Goal: Task Accomplishment & Management: Complete application form

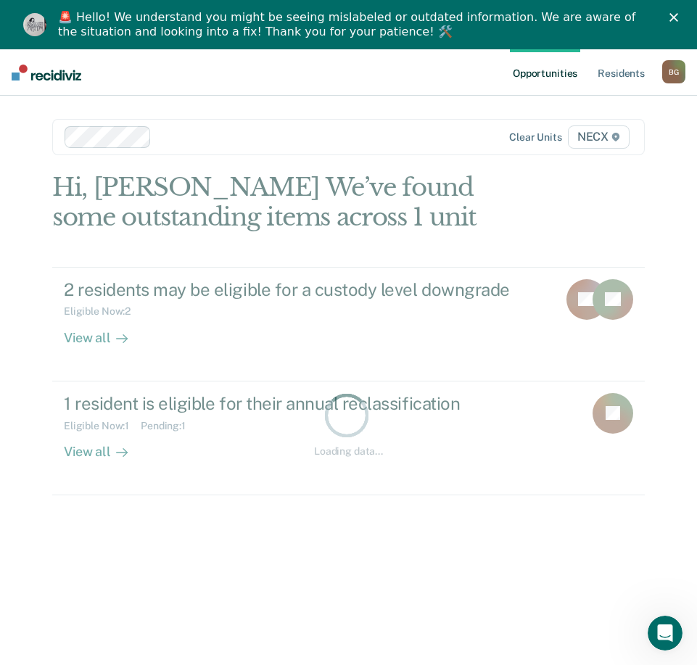
click at [678, 14] on polygon "Close" at bounding box center [674, 17] width 9 height 9
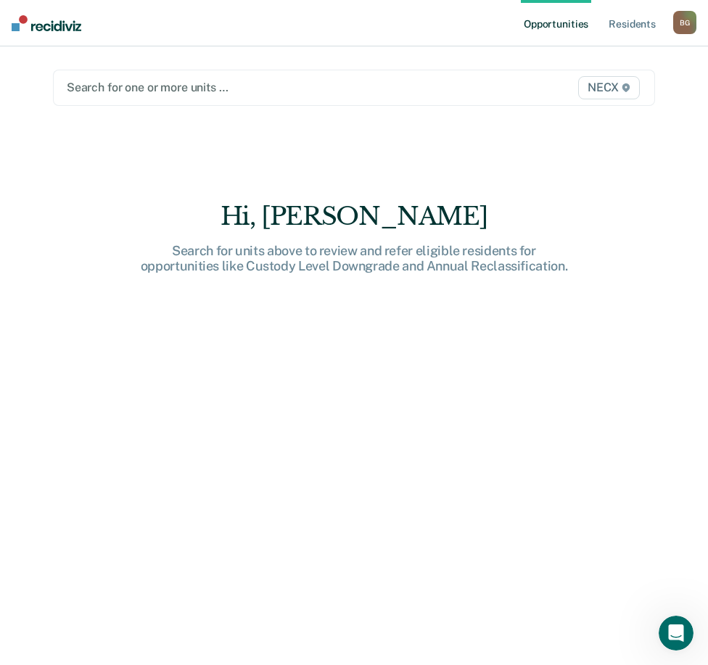
click at [240, 78] on div "Search for one or more units …" at bounding box center [267, 88] width 404 height 20
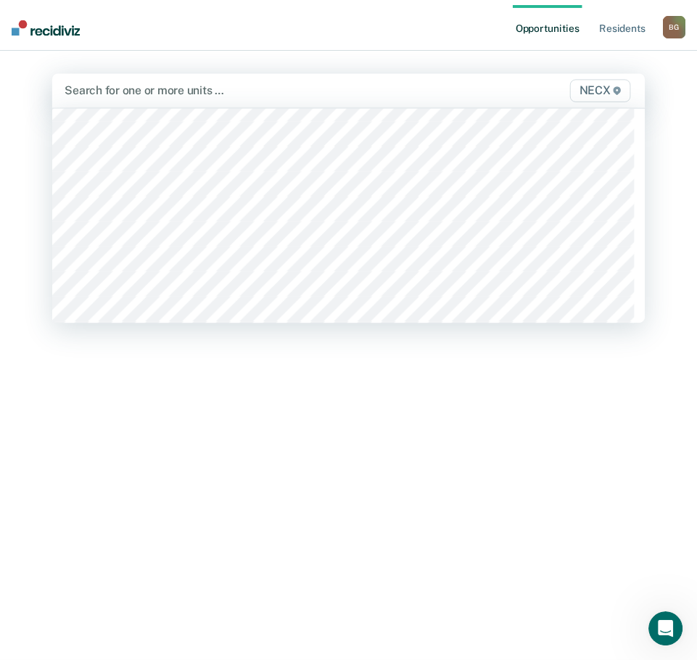
scroll to position [4716, 0]
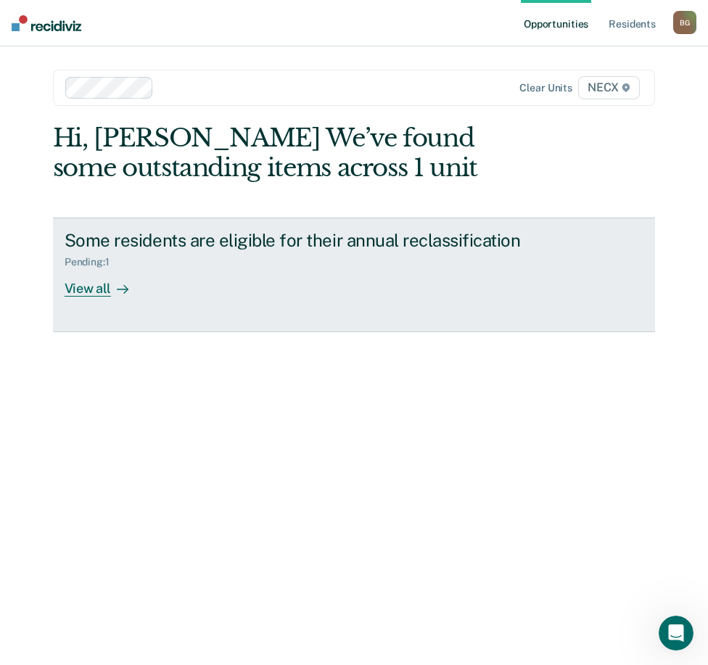
click at [210, 313] on link "Some residents are eligible for their annual reclassification Pending : 1 View …" at bounding box center [354, 275] width 602 height 115
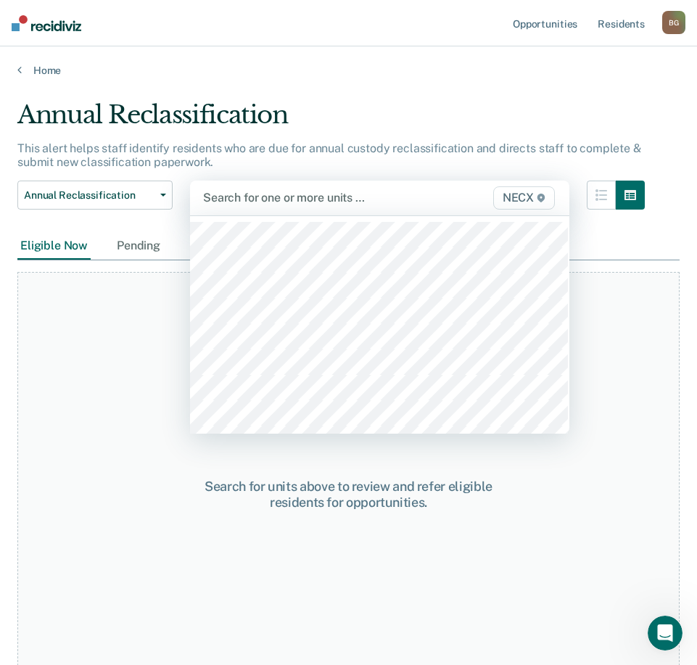
click at [282, 199] on div at bounding box center [326, 197] width 247 height 17
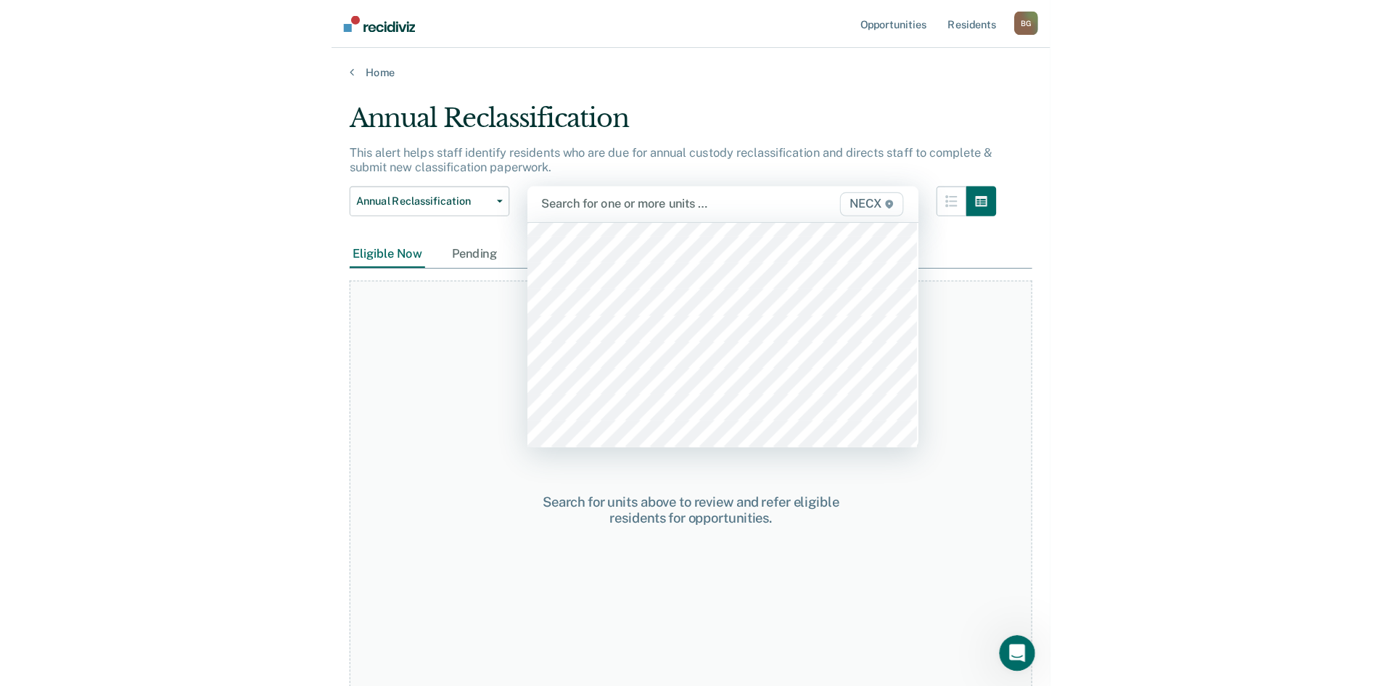
scroll to position [4934, 0]
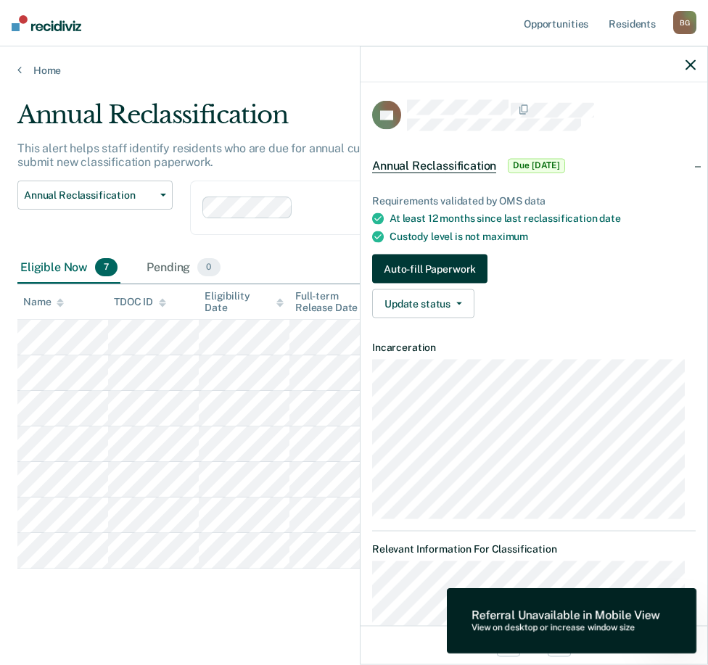
click at [448, 268] on button "Auto-fill Paperwork" at bounding box center [429, 269] width 115 height 29
click at [438, 263] on button "Auto-fill Paperwork" at bounding box center [429, 269] width 115 height 29
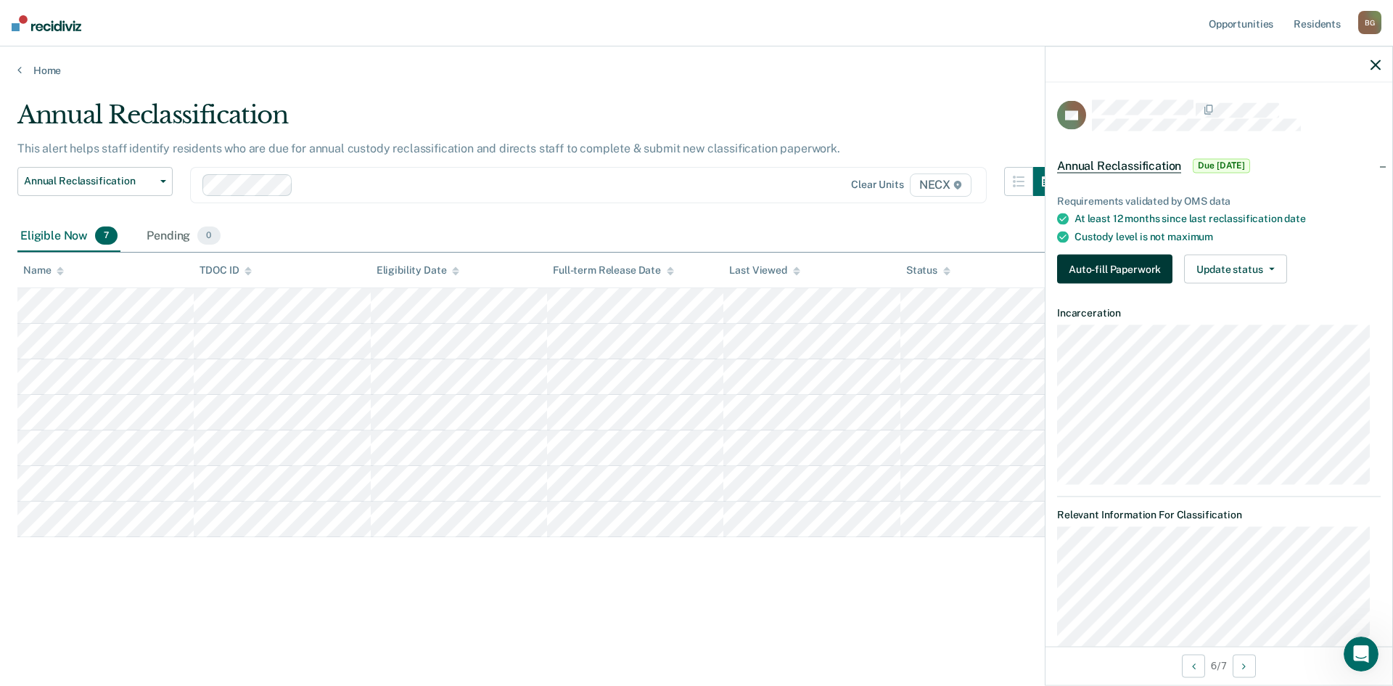
click at [707, 271] on button "Auto-fill Paperwork" at bounding box center [1114, 269] width 115 height 29
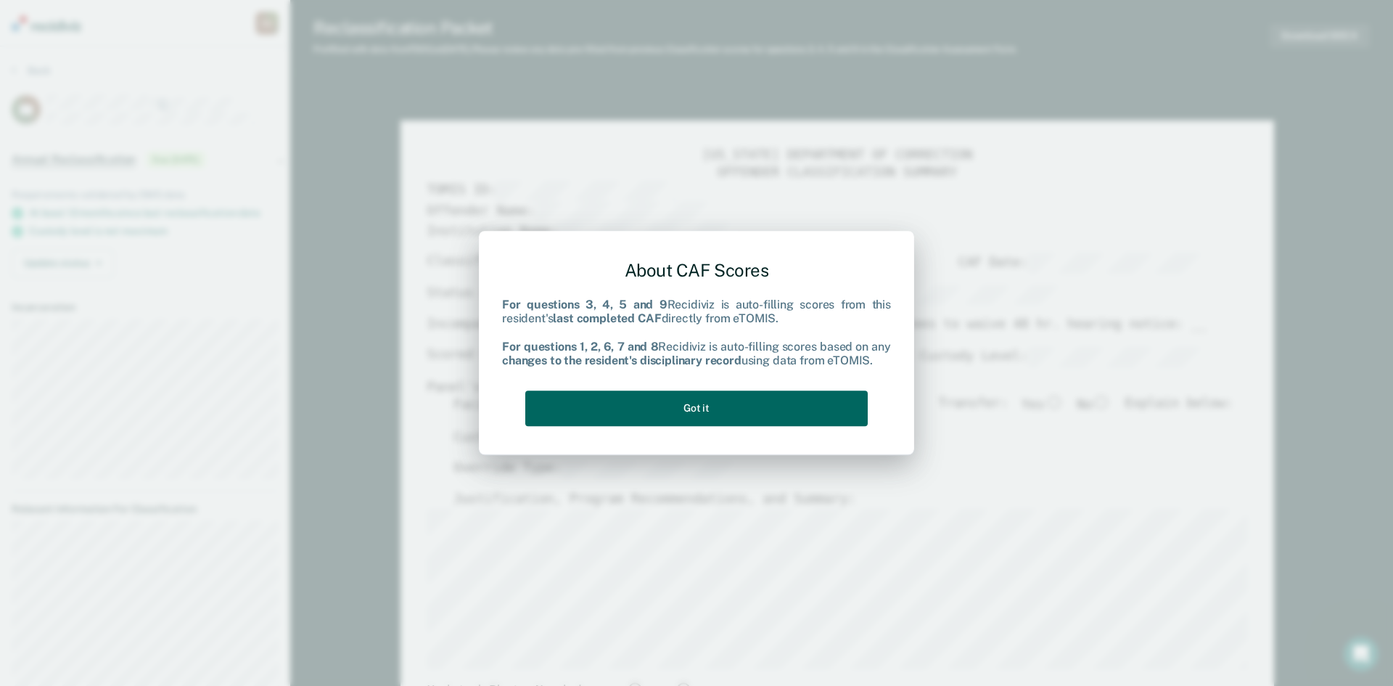
click at [686, 416] on button "Got it" at bounding box center [696, 408] width 342 height 36
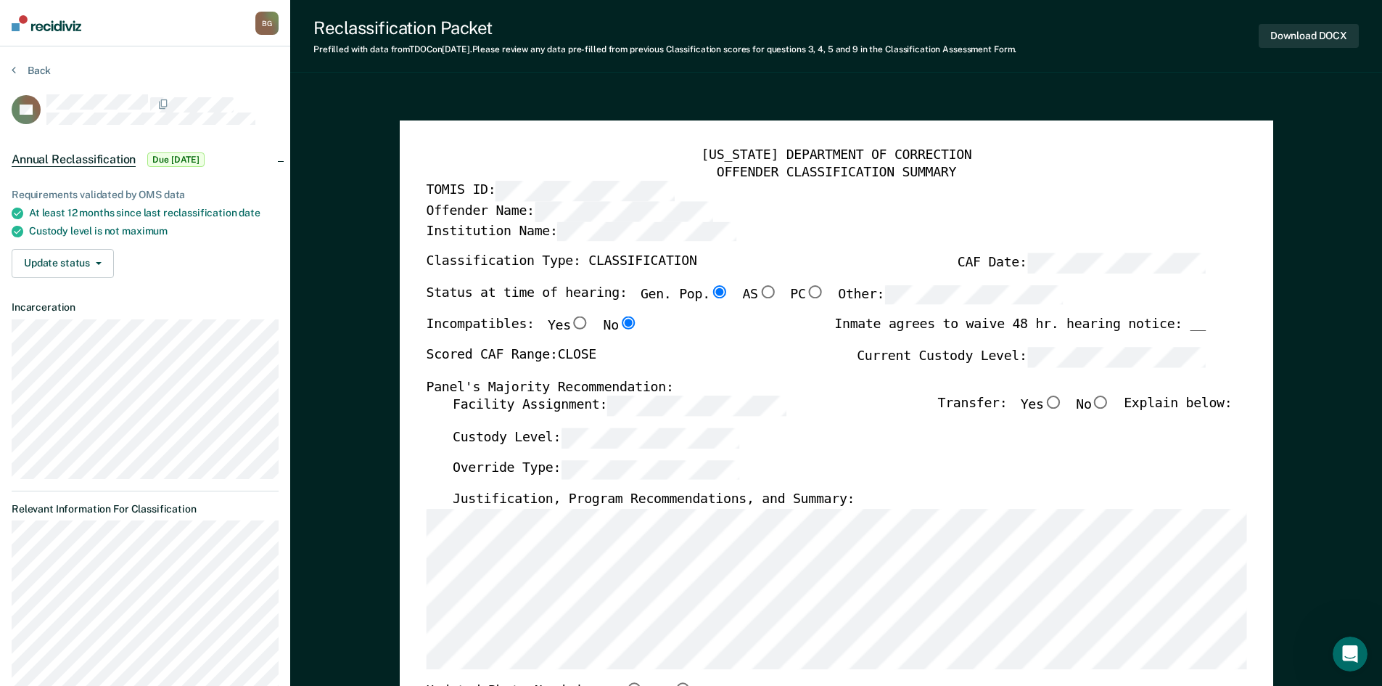
click at [707, 293] on input "PC" at bounding box center [814, 291] width 19 height 13
type textarea "x"
radio input "false"
radio input "true"
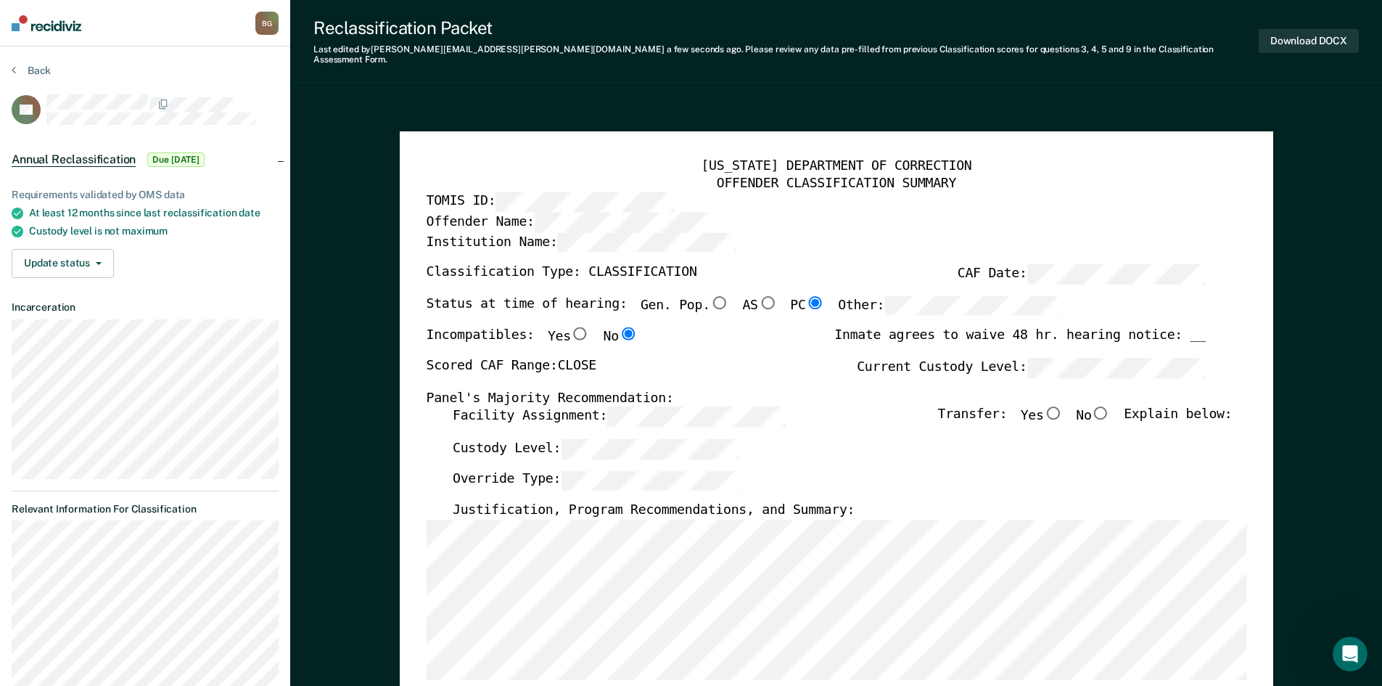
click at [707, 406] on input "No" at bounding box center [1100, 412] width 19 height 13
type textarea "x"
radio input "true"
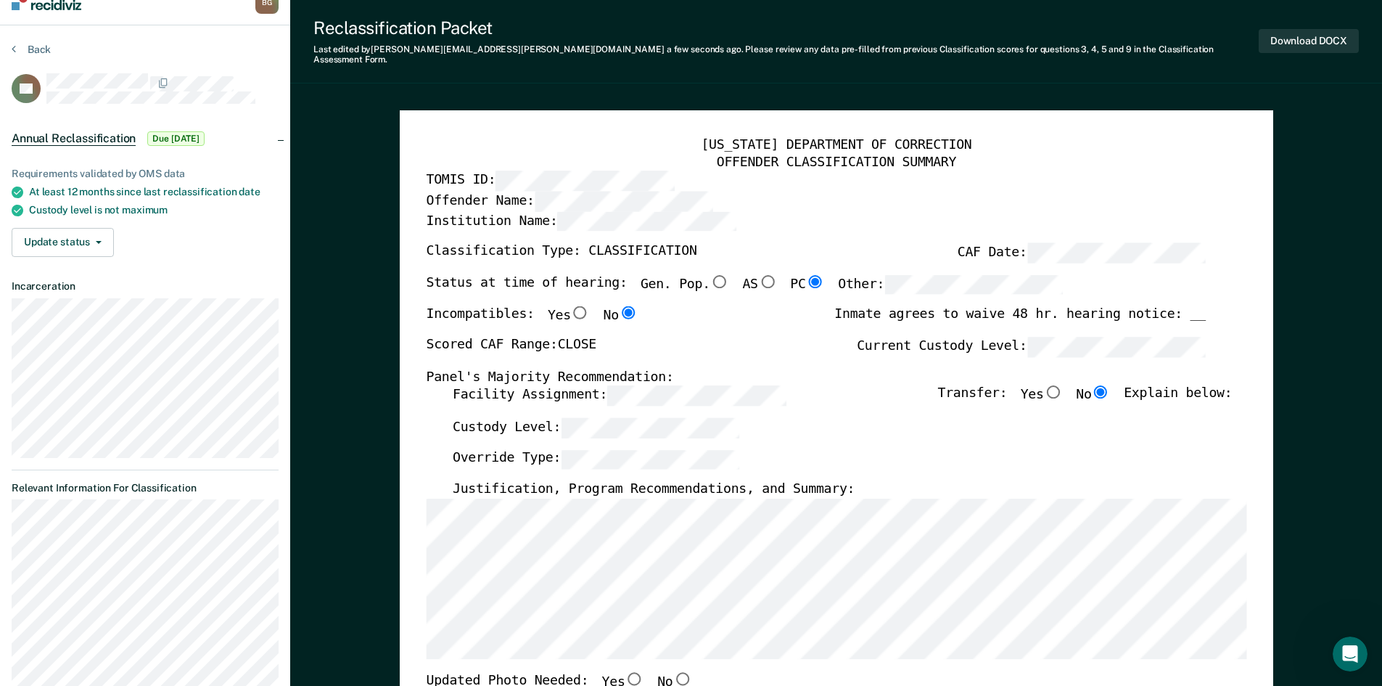
scroll to position [218, 0]
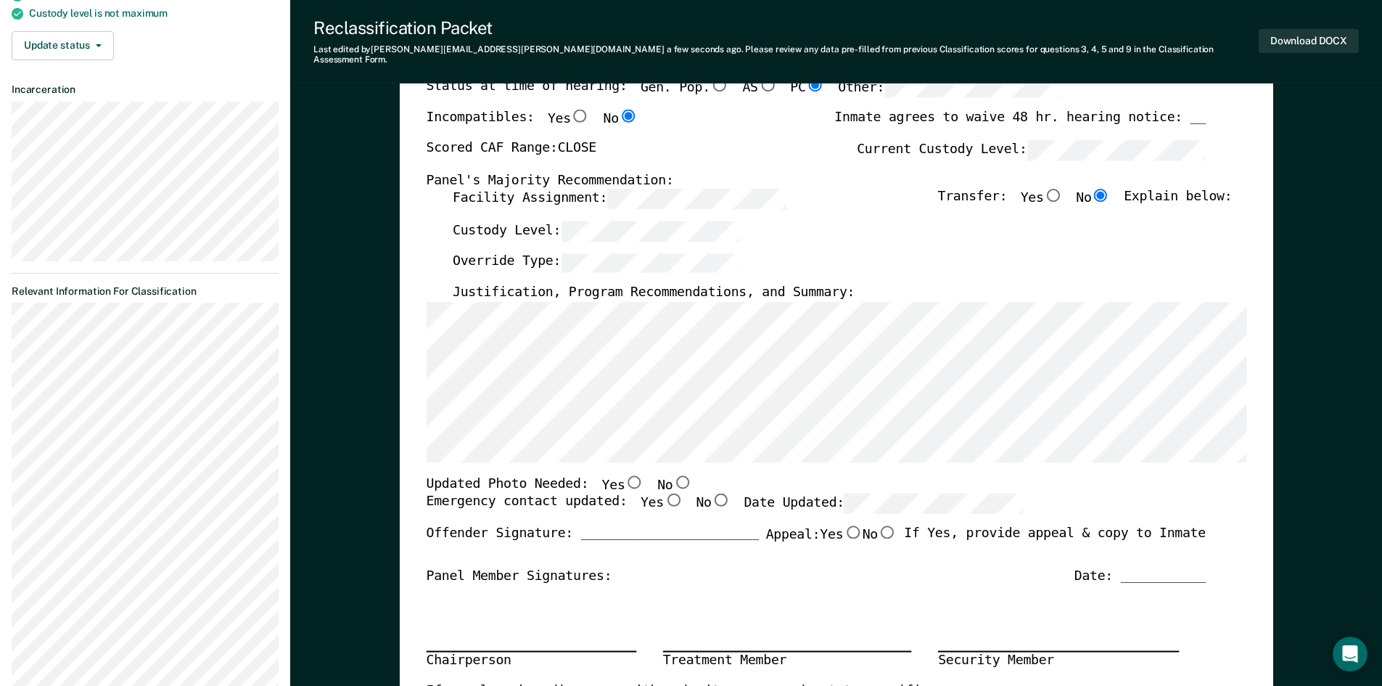
click at [673, 475] on input "No" at bounding box center [682, 481] width 19 height 13
type textarea "x"
radio input "true"
click at [663, 493] on input "Yes" at bounding box center [672, 499] width 19 height 13
type textarea "x"
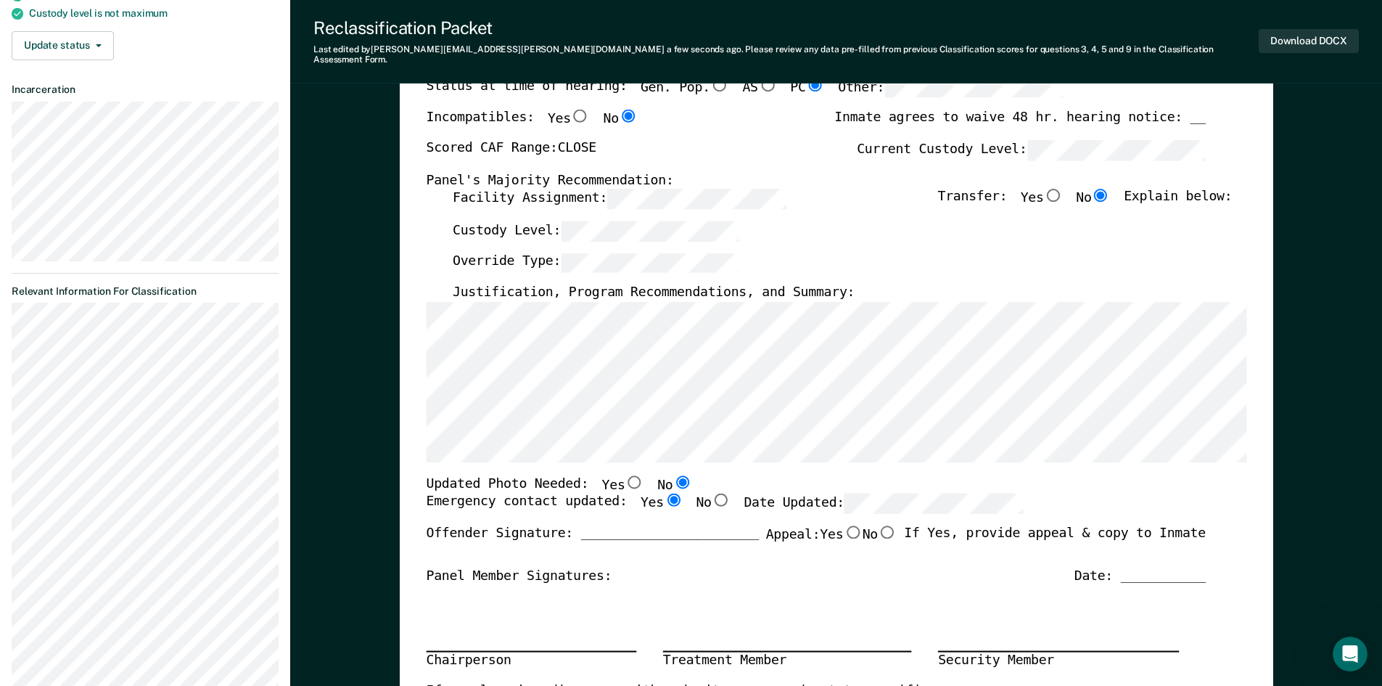
radio input "true"
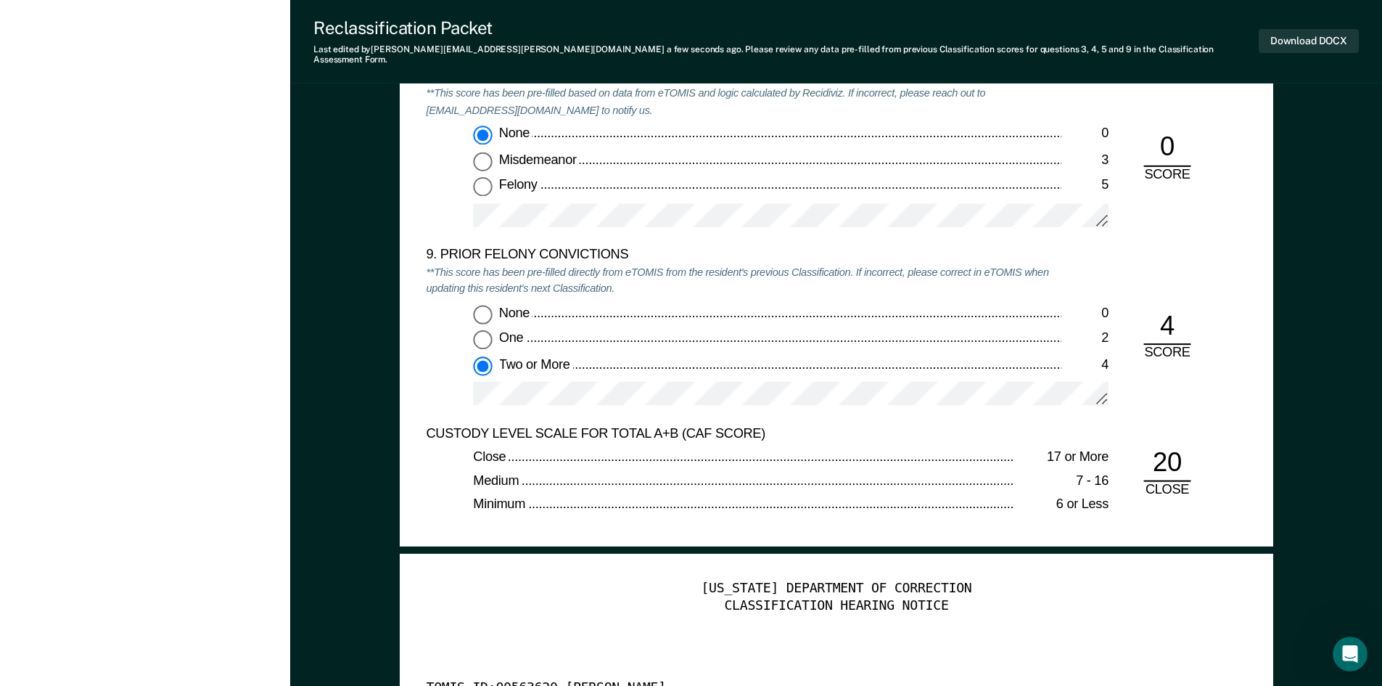
scroll to position [3193, 0]
click at [707, 34] on button "Download DOCX" at bounding box center [1309, 41] width 100 height 24
type textarea "x"
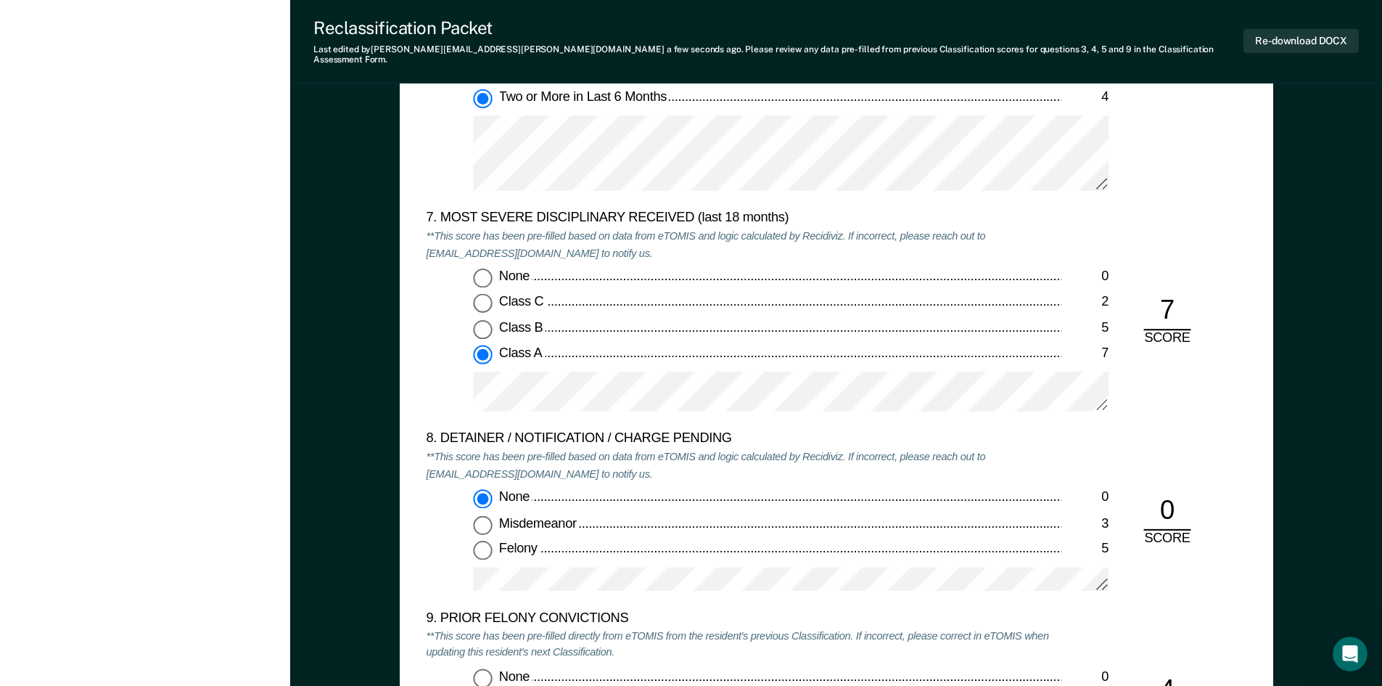
scroll to position [2394, 0]
